Goal: Task Accomplishment & Management: Use online tool/utility

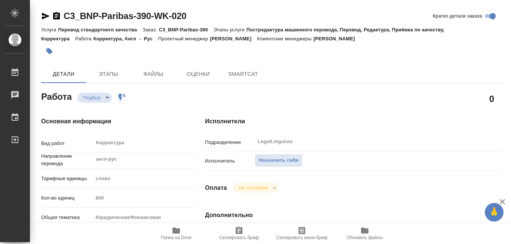
type textarea "x"
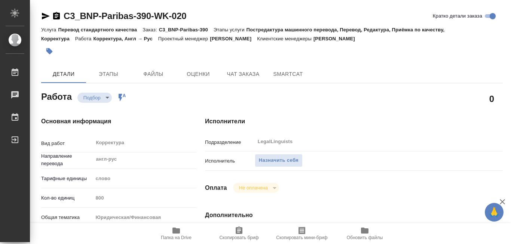
type textarea "x"
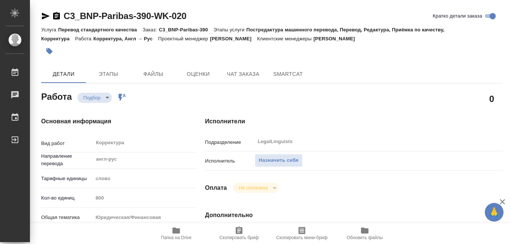
type textarea "x"
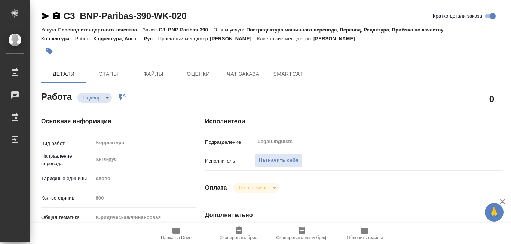
type textarea "x"
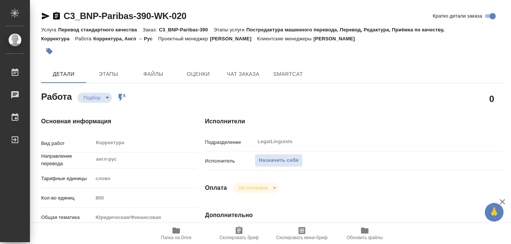
click at [174, 231] on icon "button" at bounding box center [175, 231] width 7 height 6
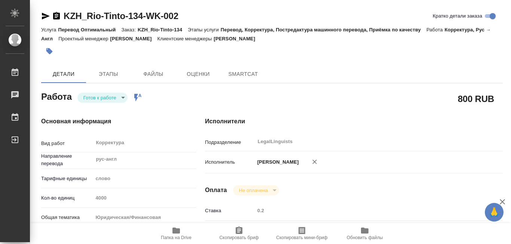
type textarea "x"
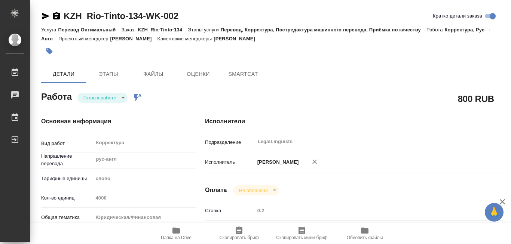
type textarea "x"
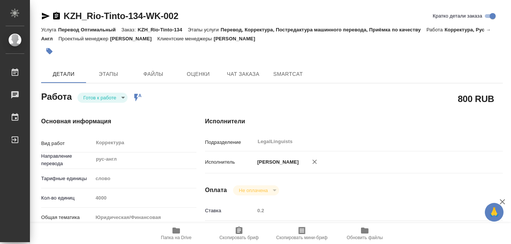
type textarea "x"
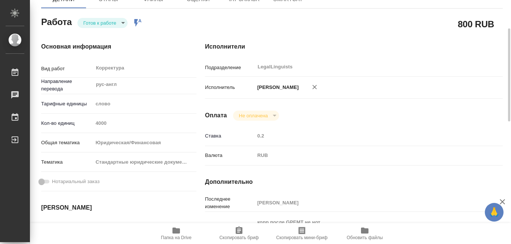
type textarea "x"
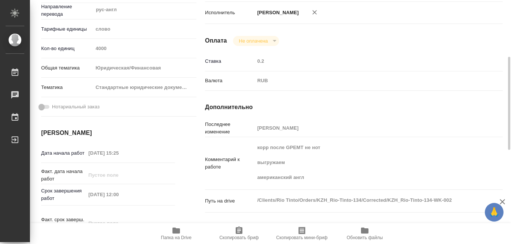
scroll to position [187, 0]
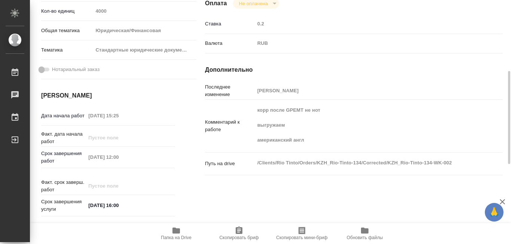
type textarea "x"
